Goal: Task Accomplishment & Management: Manage account settings

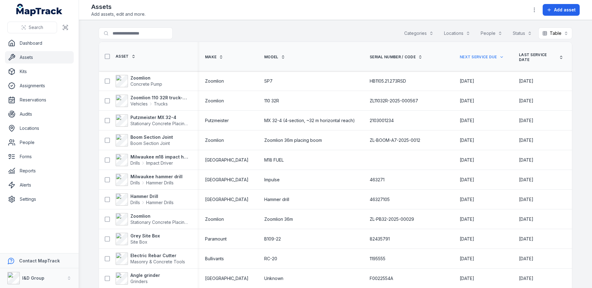
click at [467, 58] on span "Next Service Due" at bounding box center [477, 57] width 37 height 5
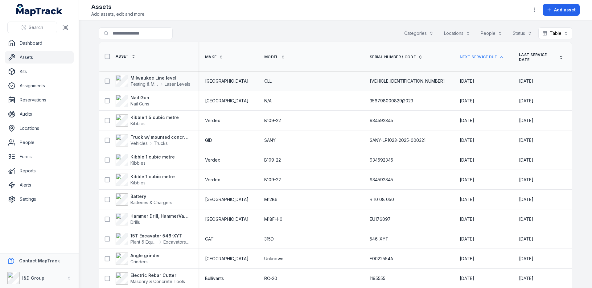
click at [459, 82] on span "[DATE]" at bounding box center [466, 80] width 14 height 5
click at [535, 7] on icon "button" at bounding box center [534, 10] width 6 height 6
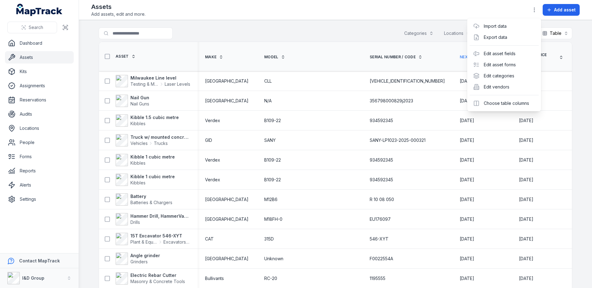
click at [18, 199] on div "Search Dashboard Assets Kits Assignments Reservations Audits Locations People F…" at bounding box center [296, 144] width 592 height 288
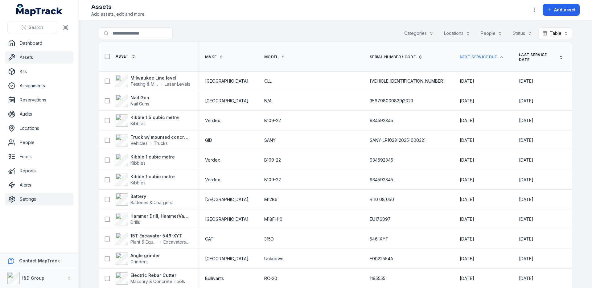
click at [21, 199] on link "Settings" at bounding box center [39, 199] width 69 height 12
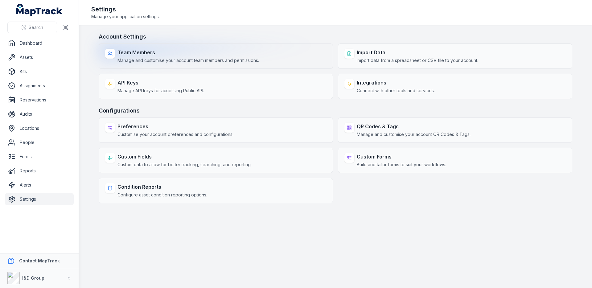
click at [251, 49] on strong "Team Members" at bounding box center [187, 52] width 141 height 7
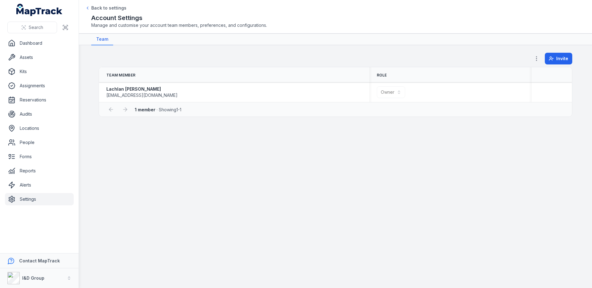
click at [537, 57] on icon "button" at bounding box center [536, 58] width 6 height 6
click at [511, 74] on div "Permissions" at bounding box center [505, 74] width 69 height 11
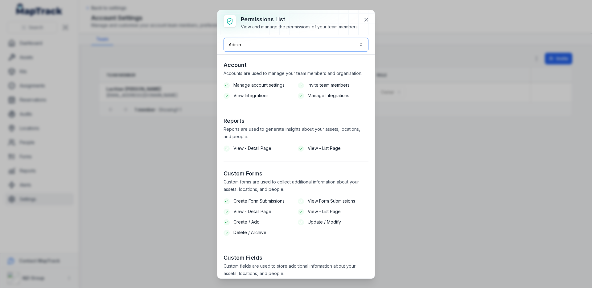
click at [318, 48] on button "Admin *****" at bounding box center [295, 45] width 145 height 14
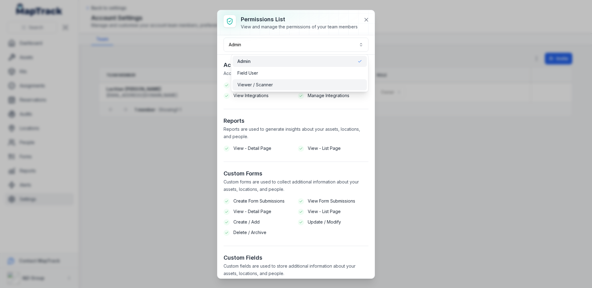
click at [295, 86] on div "Viewer / Scanner" at bounding box center [299, 85] width 125 height 6
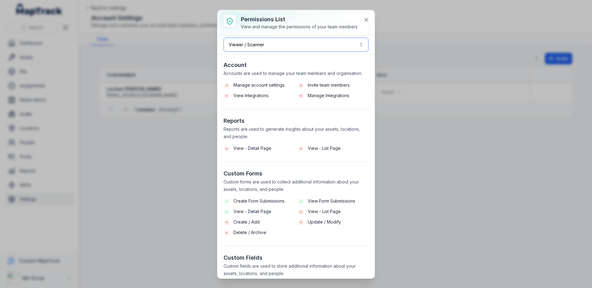
scroll to position [13, 0]
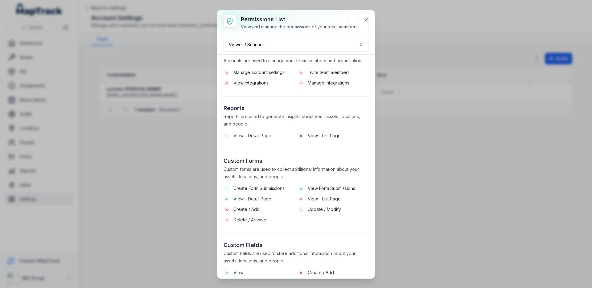
click at [295, 136] on section "Reports Reports are used to generate insights about your assets, locations, and…" at bounding box center [295, 126] width 145 height 45
click at [313, 49] on button "Viewer / Scanner *******" at bounding box center [295, 45] width 145 height 14
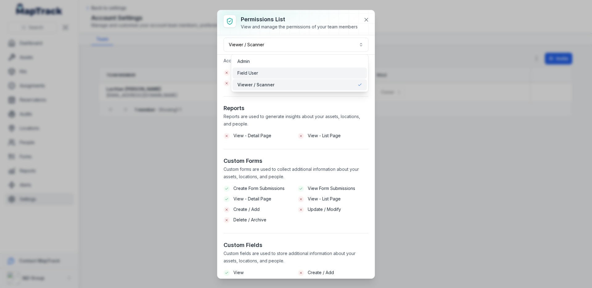
click at [304, 73] on div "Field User" at bounding box center [299, 73] width 125 height 6
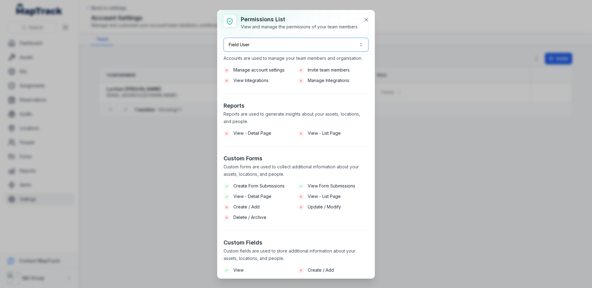
scroll to position [0, 0]
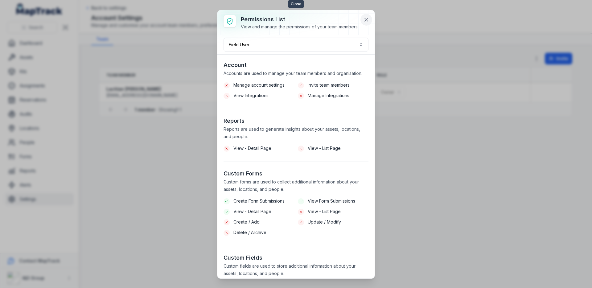
click at [368, 24] on button at bounding box center [366, 20] width 12 height 12
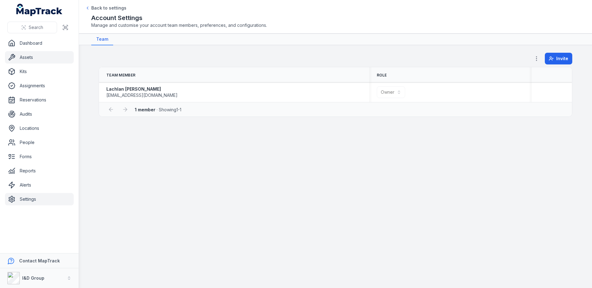
click at [54, 60] on link "Assets" at bounding box center [39, 57] width 69 height 12
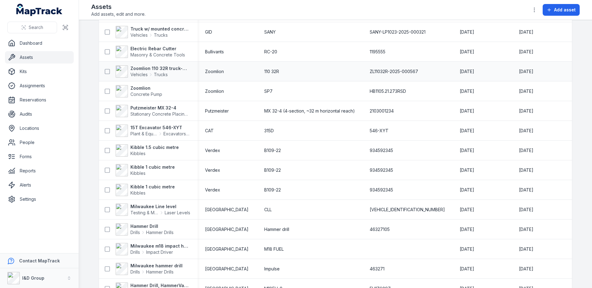
scroll to position [140, 0]
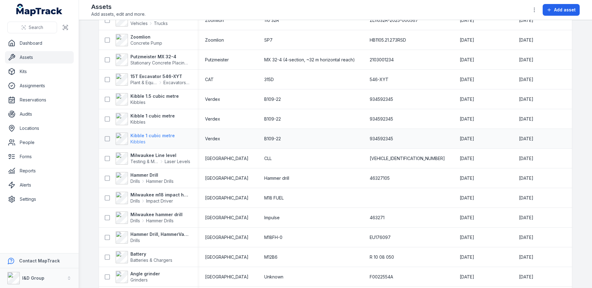
click at [162, 142] on span "Kibbles" at bounding box center [152, 142] width 44 height 6
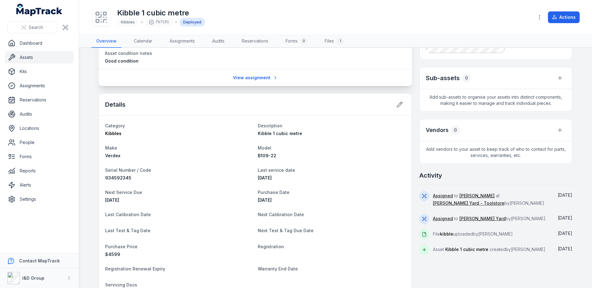
scroll to position [191, 0]
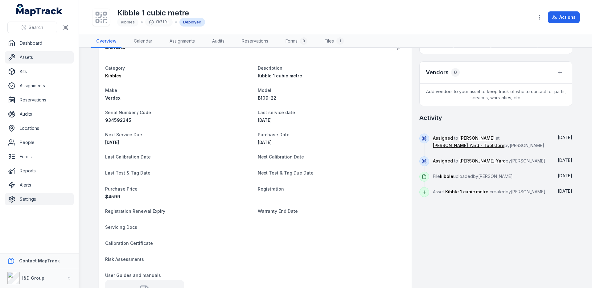
click at [34, 203] on link "Settings" at bounding box center [39, 199] width 69 height 12
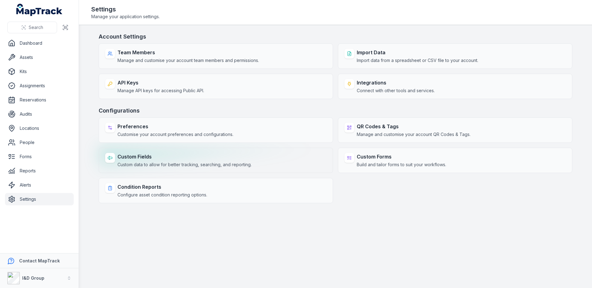
click at [197, 154] on strong "Custom Fields" at bounding box center [184, 156] width 134 height 7
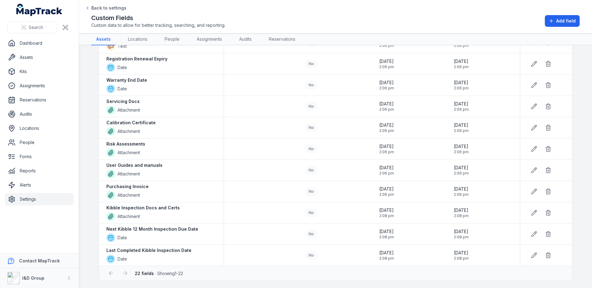
scroll to position [279, 0]
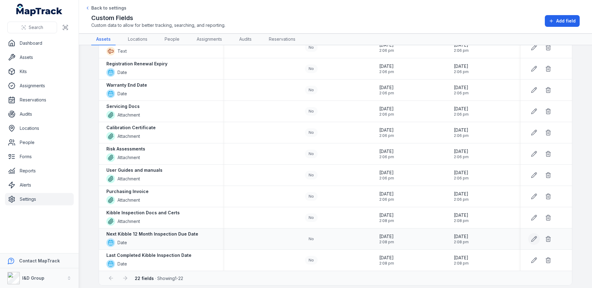
click at [536, 241] on icon at bounding box center [534, 239] width 6 height 6
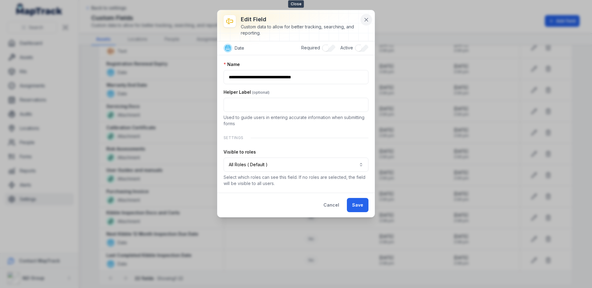
click at [363, 22] on icon at bounding box center [366, 20] width 6 height 6
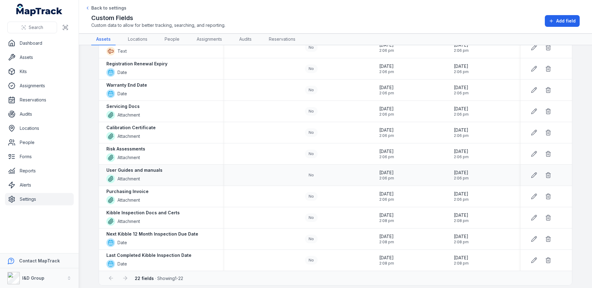
scroll to position [122, 0]
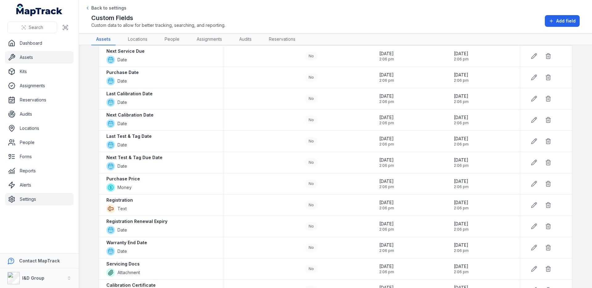
click at [42, 62] on link "Assets" at bounding box center [39, 57] width 69 height 12
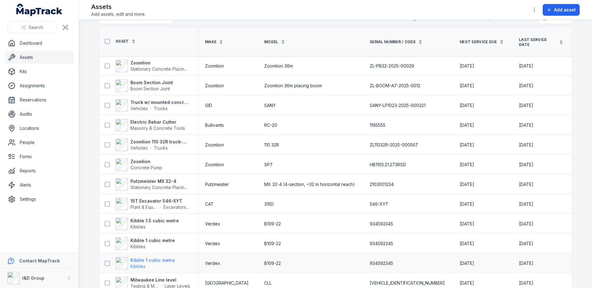
scroll to position [39, 0]
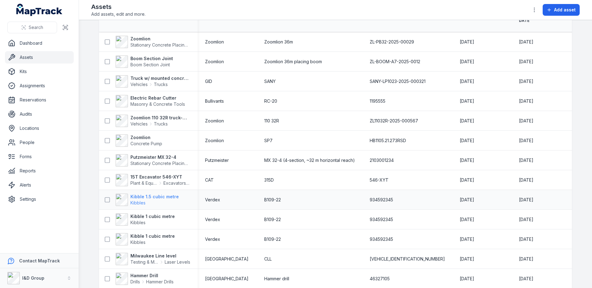
click at [146, 194] on strong "Kibble 1.5 cubic metre" at bounding box center [154, 197] width 48 height 6
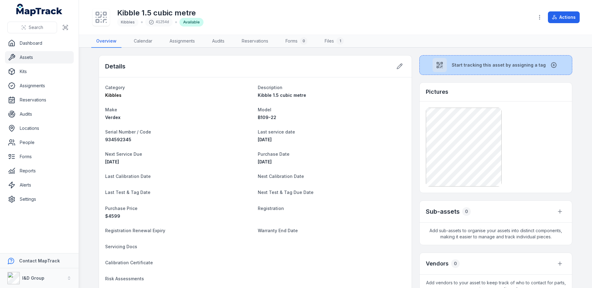
click at [476, 71] on button "Start tracking this asset by assigning a tag" at bounding box center [495, 65] width 153 height 20
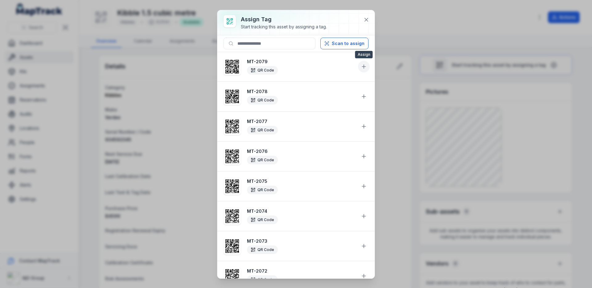
click at [366, 62] on button at bounding box center [364, 67] width 12 height 12
